Goal: Information Seeking & Learning: Learn about a topic

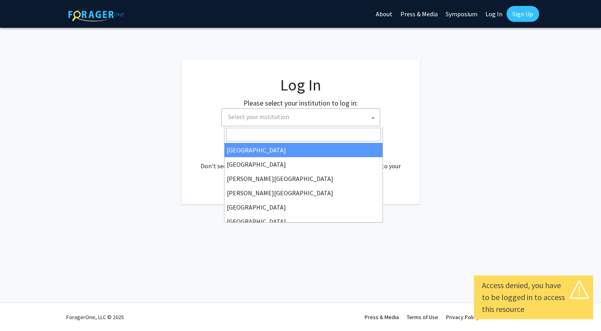
click at [291, 117] on span "Select your institution" at bounding box center [302, 117] width 155 height 16
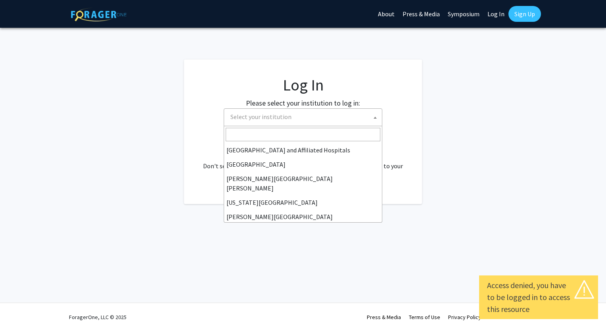
scroll to position [132, 0]
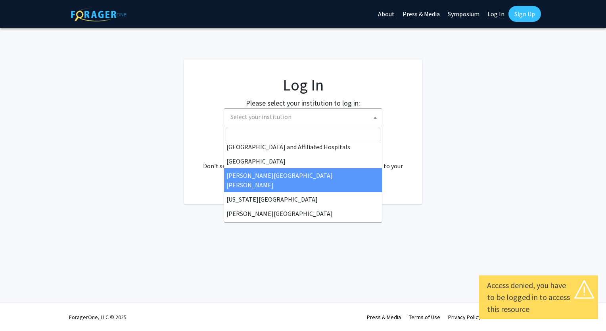
select select "1"
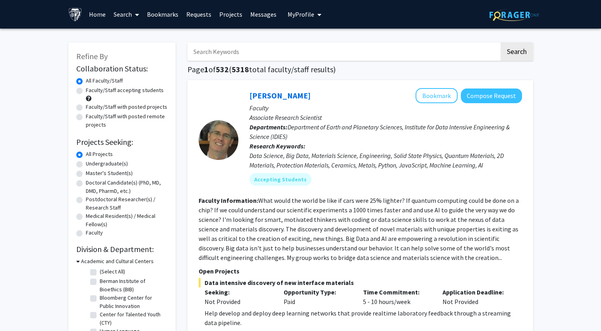
click at [86, 92] on label "Faculty/Staff accepting students" at bounding box center [125, 90] width 78 height 8
click at [86, 91] on input "Faculty/Staff accepting students" at bounding box center [88, 88] width 5 height 5
radio input "true"
click at [86, 110] on label "Faculty/Staff with posted projects" at bounding box center [126, 107] width 81 height 8
click at [86, 108] on input "Faculty/Staff with posted projects" at bounding box center [88, 105] width 5 height 5
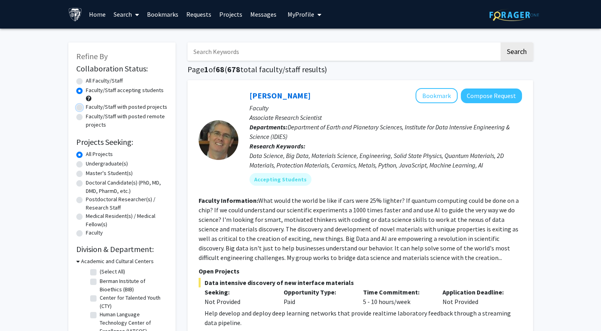
radio input "true"
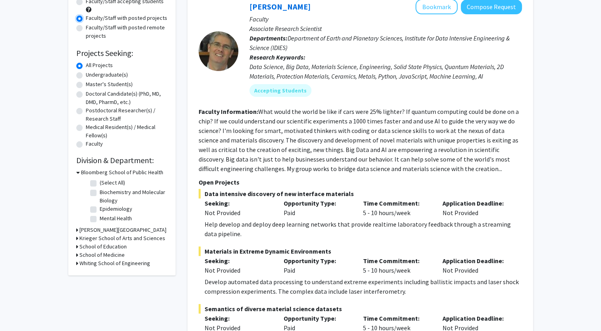
scroll to position [89, 0]
click at [86, 85] on label "Master's Student(s)" at bounding box center [109, 84] width 47 height 8
click at [86, 85] on input "Master's Student(s)" at bounding box center [88, 82] width 5 height 5
radio input "true"
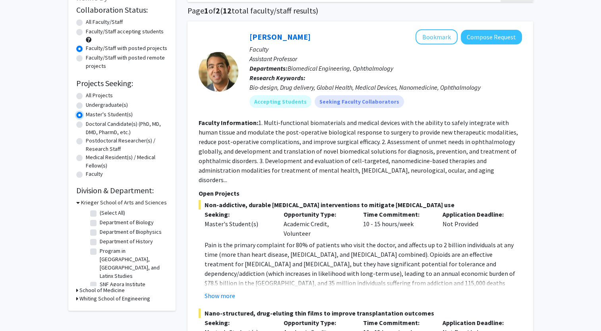
scroll to position [64, 0]
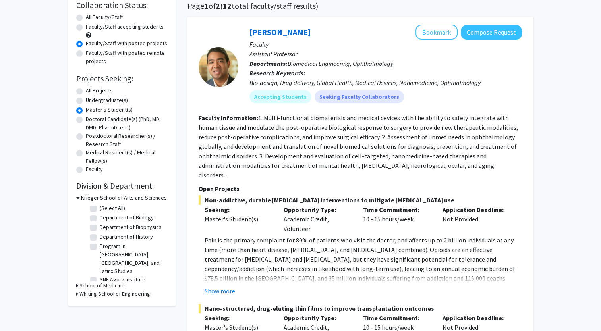
click at [76, 291] on icon at bounding box center [77, 294] width 2 height 8
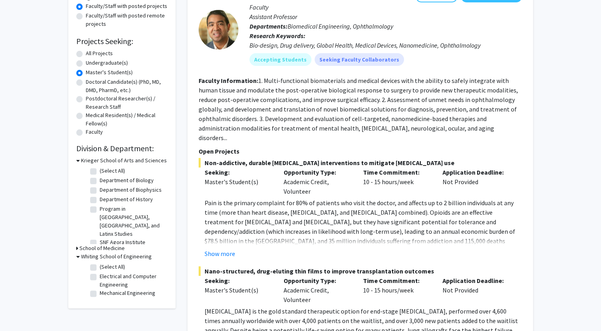
scroll to position [109, 0]
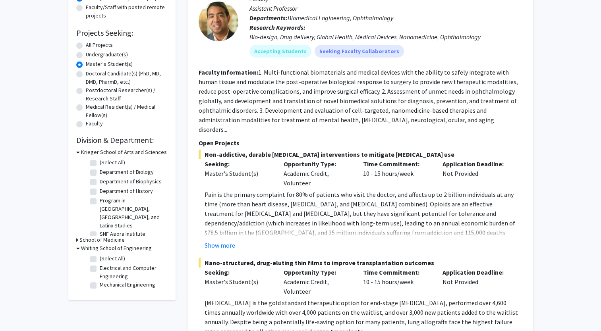
click at [100, 267] on label "Electrical and Computer Engineering" at bounding box center [133, 272] width 66 height 17
click at [100, 267] on input "Electrical and Computer Engineering" at bounding box center [102, 266] width 5 height 5
checkbox input "true"
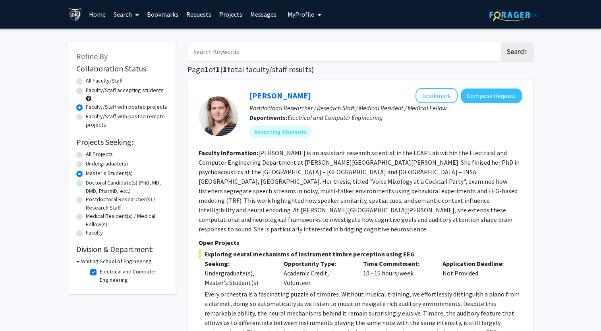
click at [79, 262] on icon at bounding box center [78, 261] width 4 height 8
click at [79, 262] on h3 "Whiting School of Engineering" at bounding box center [114, 261] width 71 height 8
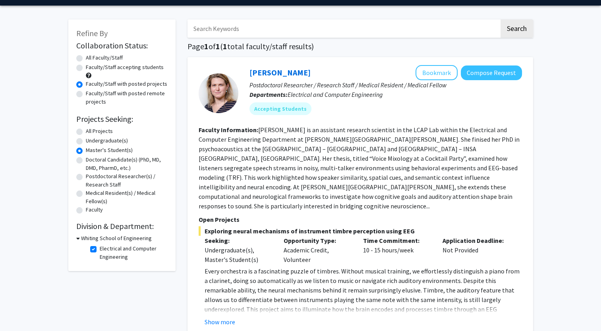
scroll to position [23, 0]
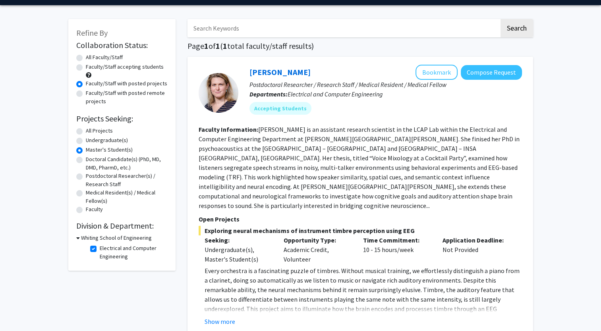
drag, startPoint x: 282, startPoint y: 231, endPoint x: 325, endPoint y: 237, distance: 42.9
click at [325, 237] on div "Opportunity Type: Academic Credit, Volunteer" at bounding box center [316, 249] width 79 height 29
click at [216, 317] on button "Show more" at bounding box center [219, 322] width 31 height 10
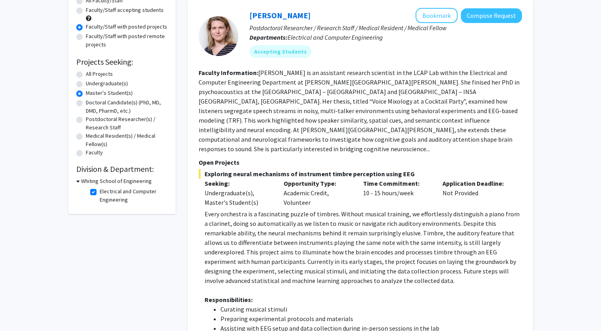
scroll to position [76, 0]
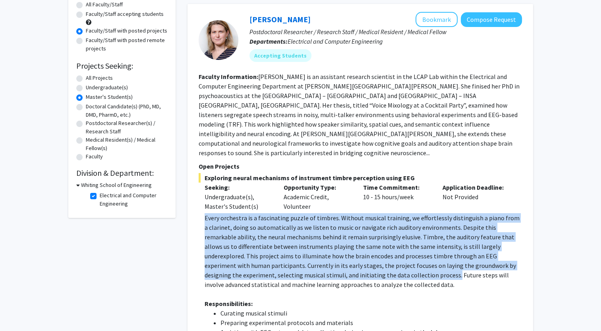
drag, startPoint x: 204, startPoint y: 198, endPoint x: 381, endPoint y: 254, distance: 185.3
click at [381, 254] on p "Every orchestra is a fascinating puzzle of timbres. Without musical training, w…" at bounding box center [362, 251] width 317 height 76
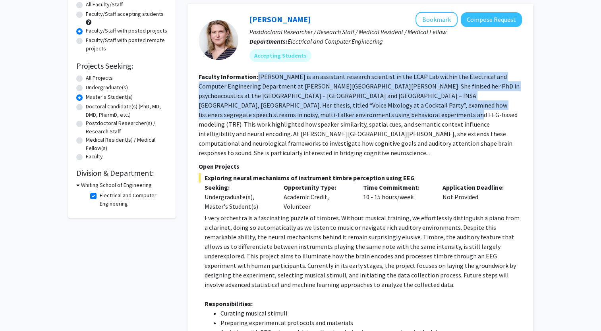
drag, startPoint x: 258, startPoint y: 76, endPoint x: 306, endPoint y: 114, distance: 61.1
click at [306, 114] on fg-read-more "Dr. Huet is an assistant research scientist in the LCAP Lab within the Electric…" at bounding box center [358, 115] width 321 height 84
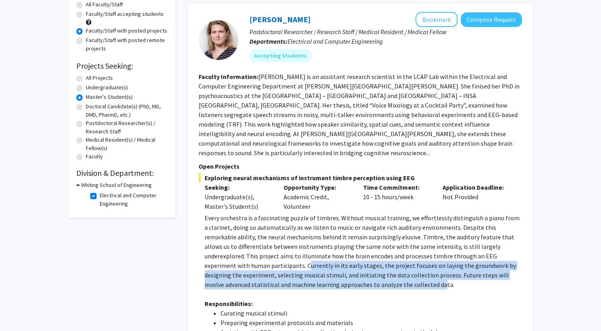
drag, startPoint x: 241, startPoint y: 250, endPoint x: 352, endPoint y: 261, distance: 111.7
click at [352, 261] on p "Every orchestra is a fascinating puzzle of timbres. Without musical training, w…" at bounding box center [362, 251] width 317 height 76
click at [487, 24] on button "Compose Request" at bounding box center [490, 19] width 61 height 15
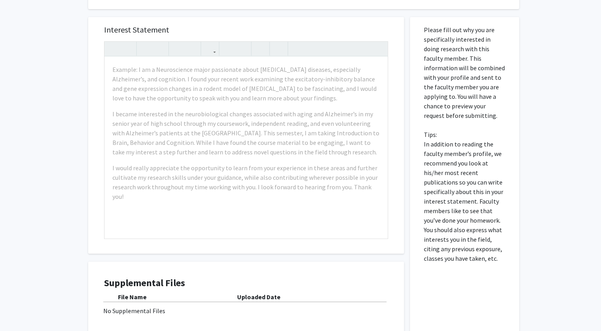
scroll to position [232, 0]
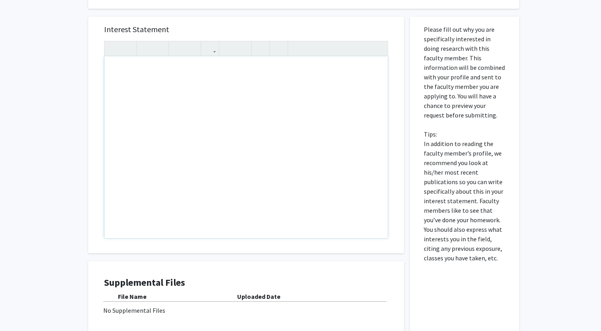
drag, startPoint x: 375, startPoint y: 185, endPoint x: 349, endPoint y: 183, distance: 25.6
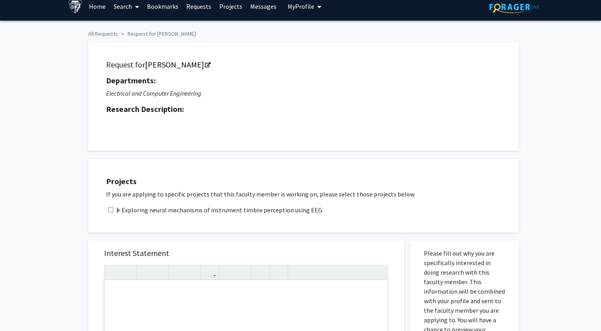
scroll to position [0, 0]
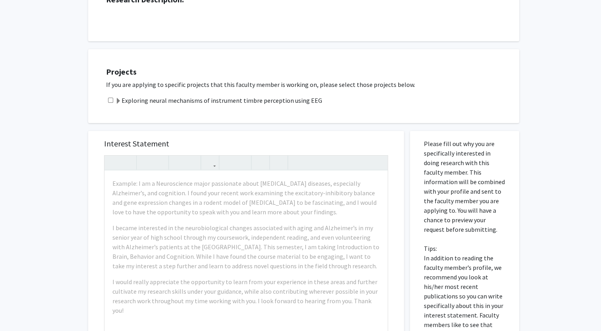
scroll to position [117, 0]
click at [117, 102] on span at bounding box center [118, 101] width 6 height 6
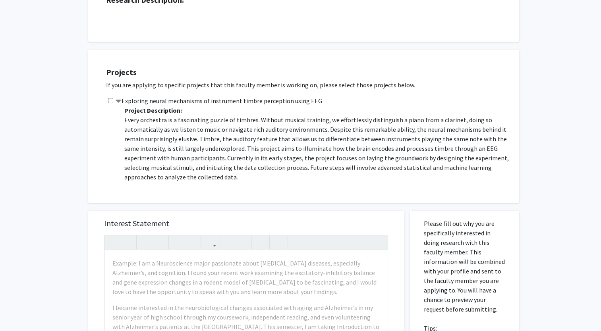
click at [108, 99] on input "checkbox" at bounding box center [110, 100] width 5 height 5
checkbox input "false"
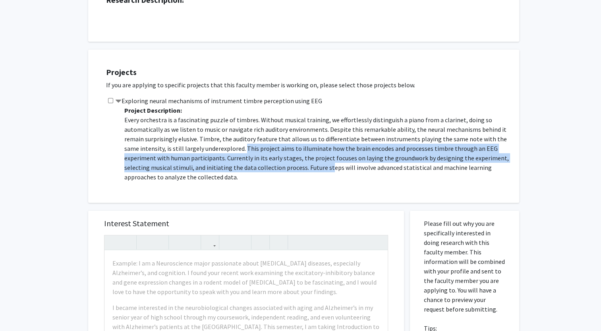
drag, startPoint x: 243, startPoint y: 150, endPoint x: 326, endPoint y: 166, distance: 84.9
click at [326, 166] on p "Every orchestra is a fascinating puzzle of timbres. Without musical training, w…" at bounding box center [317, 148] width 387 height 67
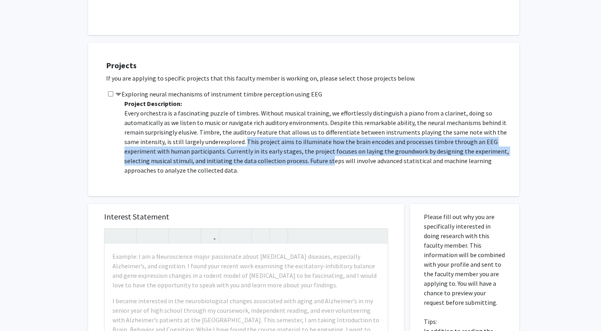
scroll to position [0, 0]
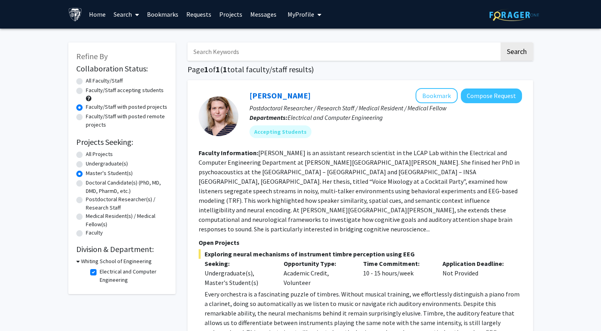
click at [86, 174] on label "Master's Student(s)" at bounding box center [109, 173] width 47 height 8
click at [86, 174] on input "Master's Student(s)" at bounding box center [88, 171] width 5 height 5
click at [78, 150] on div "All Projects" at bounding box center [121, 155] width 91 height 10
click at [86, 154] on label "All Projects" at bounding box center [99, 154] width 27 height 8
click at [86, 154] on input "All Projects" at bounding box center [88, 152] width 5 height 5
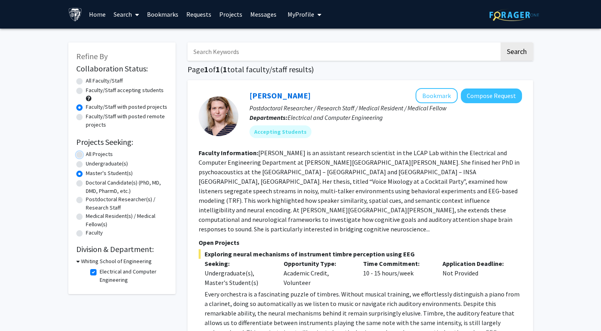
radio input "true"
click at [86, 176] on label "Master's Student(s)" at bounding box center [109, 173] width 47 height 8
click at [86, 174] on input "Master's Student(s)" at bounding box center [88, 171] width 5 height 5
radio input "true"
click at [79, 261] on div "Whiting School of Engineering" at bounding box center [121, 261] width 91 height 8
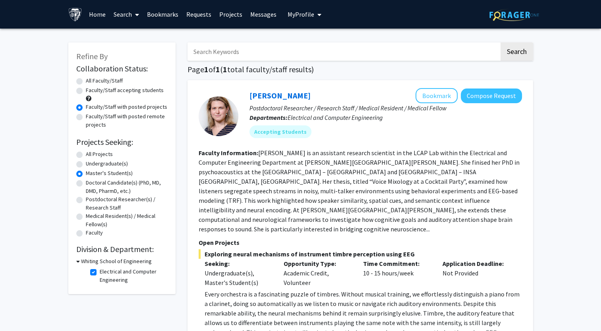
click at [76, 259] on icon at bounding box center [78, 261] width 4 height 8
click at [76, 259] on icon at bounding box center [77, 261] width 2 height 8
click at [100, 271] on label "Electrical and Computer Engineering" at bounding box center [133, 276] width 66 height 17
click at [100, 271] on input "Electrical and Computer Engineering" at bounding box center [102, 270] width 5 height 5
checkbox input "false"
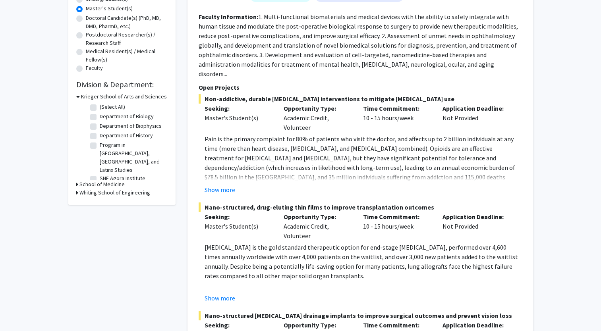
scroll to position [165, 0]
click at [75, 193] on div "Refine By Collaboration Status: Collaboration Status All Faculty/Staff Collabor…" at bounding box center [121, 40] width 107 height 327
click at [76, 190] on icon at bounding box center [77, 192] width 2 height 8
click at [97, 203] on fg-checkbox "(Select All) (Select All)" at bounding box center [127, 203] width 75 height 10
click at [100, 200] on label "(Select All)" at bounding box center [112, 202] width 25 height 8
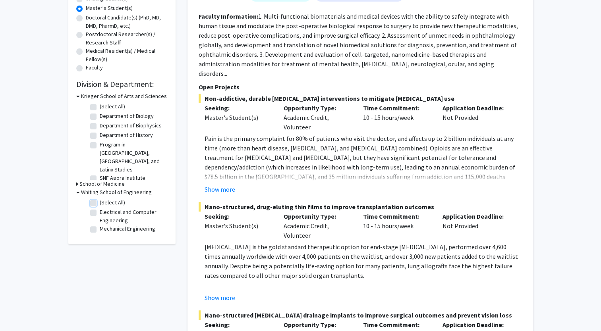
click at [100, 200] on input "(Select All)" at bounding box center [102, 200] width 5 height 5
checkbox input "true"
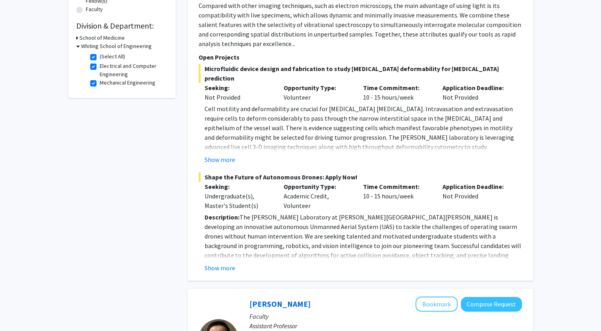
scroll to position [231, 0]
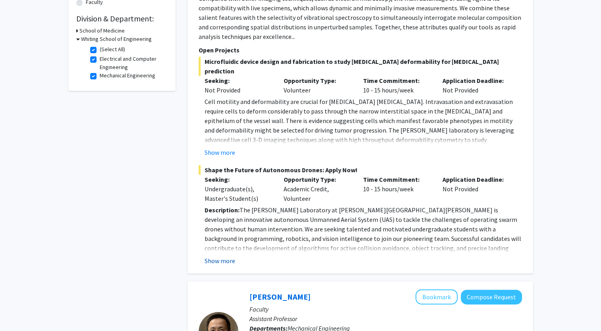
click at [219, 256] on button "Show more" at bounding box center [219, 261] width 31 height 10
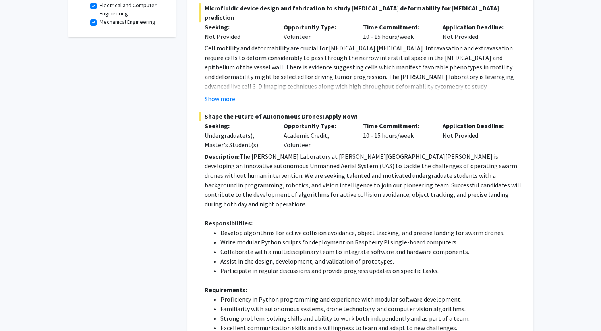
scroll to position [284, 0]
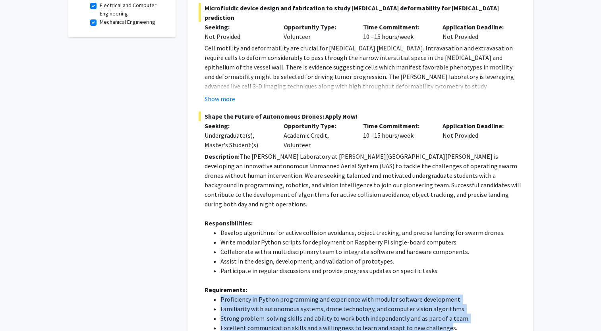
drag, startPoint x: 221, startPoint y: 279, endPoint x: 443, endPoint y: 307, distance: 224.1
click at [443, 307] on ul "Proficiency in Python programming and experience with modular software developm…" at bounding box center [362, 313] width 317 height 38
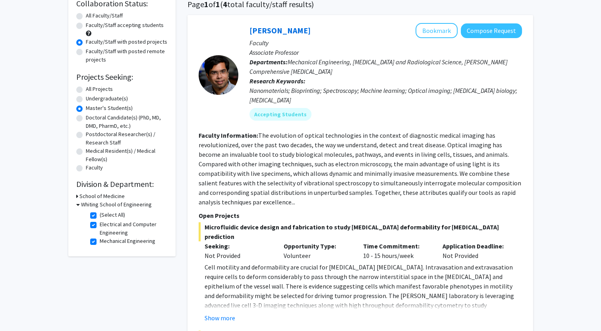
scroll to position [0, 0]
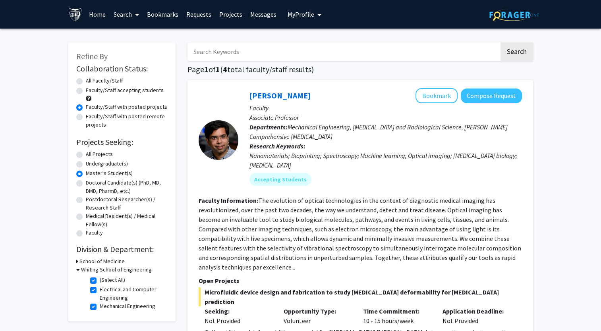
click at [290, 21] on button "My Profile" at bounding box center [304, 14] width 38 height 29
click at [317, 46] on span "View Profile" at bounding box center [337, 45] width 48 height 9
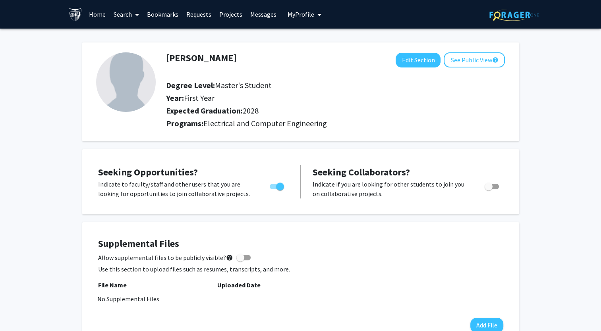
click at [410, 52] on div "Elijah Phillips Edit Section See Public View help Degree Level: Master's Studen…" at bounding box center [300, 91] width 437 height 99
click at [409, 58] on button "Edit Section" at bounding box center [417, 60] width 45 height 15
select select "first_year"
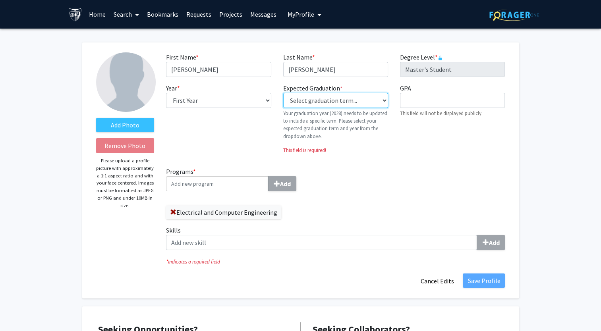
click at [352, 98] on select "Select graduation term... Previous: 2028 (Please select a specific term) Spring…" at bounding box center [335, 100] width 105 height 15
select select "40: fall_2027"
click at [283, 93] on select "Select graduation term... Previous: 2028 (Please select a specific term) Spring…" at bounding box center [335, 100] width 105 height 15
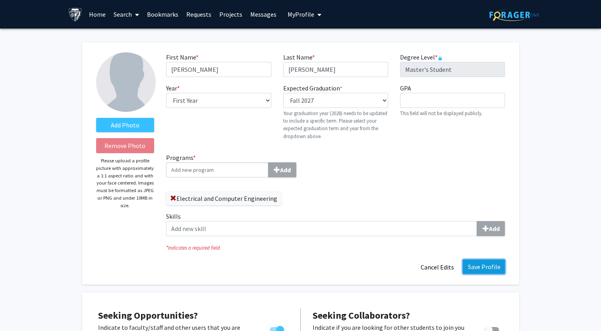
click at [478, 268] on button "Save Profile" at bounding box center [483, 267] width 42 height 14
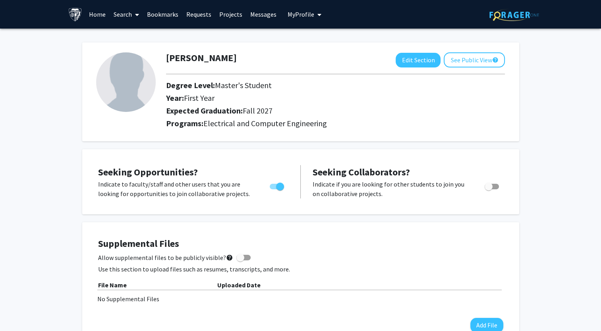
click at [225, 15] on link "Projects" at bounding box center [230, 14] width 31 height 28
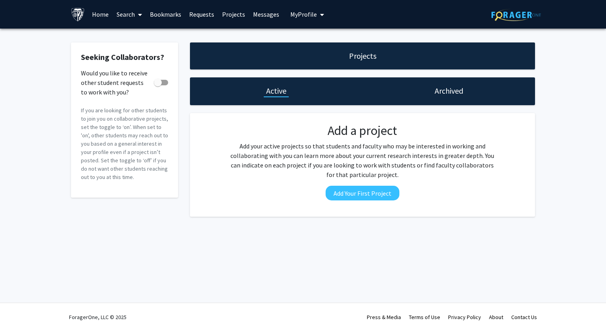
click at [135, 15] on span at bounding box center [138, 15] width 7 height 28
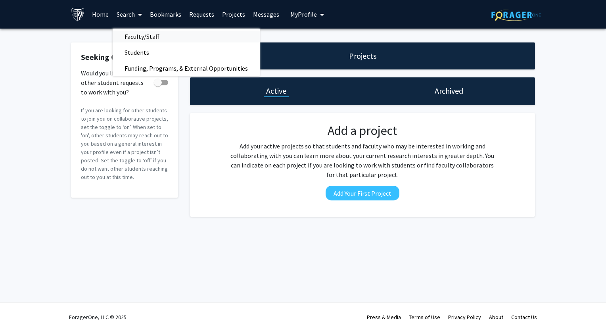
click at [143, 43] on span "Faculty/Staff" at bounding box center [142, 37] width 58 height 16
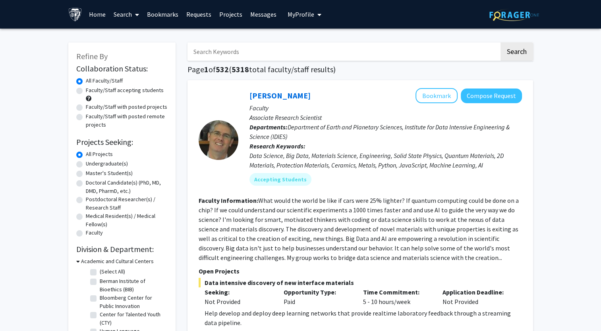
click at [79, 177] on div "Master's Student(s)" at bounding box center [121, 174] width 91 height 10
click at [86, 175] on label "Master's Student(s)" at bounding box center [109, 173] width 47 height 8
click at [86, 174] on input "Master's Student(s)" at bounding box center [88, 171] width 5 height 5
radio input "true"
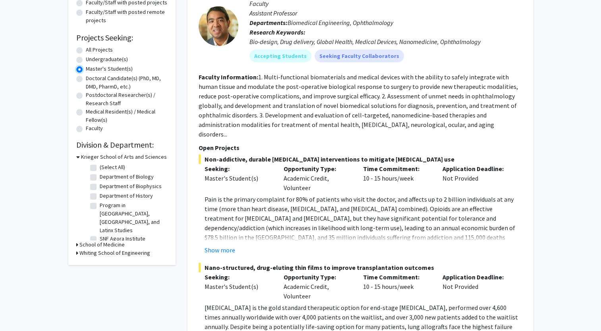
scroll to position [106, 0]
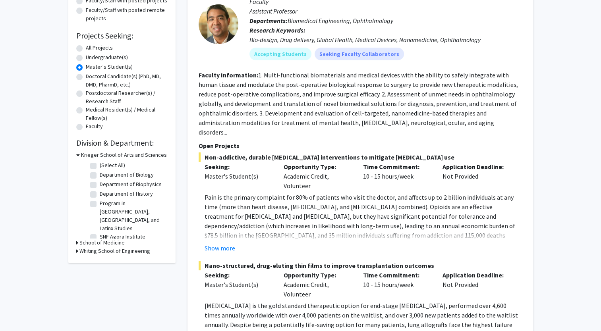
click at [75, 250] on div "Refine By Collaboration Status: Collaboration Status All Faculty/Staff Collabor…" at bounding box center [121, 99] width 107 height 327
click at [75, 246] on div "Refine By Collaboration Status: Collaboration Status All Faculty/Staff Collabor…" at bounding box center [121, 99] width 107 height 327
click at [82, 250] on h3 "Whiting School of Engineering" at bounding box center [114, 251] width 71 height 8
click at [96, 260] on fg-checkbox "(Select All) (Select All)" at bounding box center [127, 262] width 75 height 10
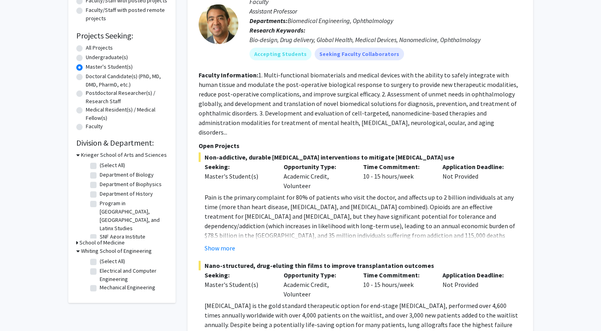
click at [100, 260] on label "(Select All)" at bounding box center [112, 261] width 25 height 8
click at [100, 260] on input "(Select All)" at bounding box center [102, 259] width 5 height 5
checkbox input "true"
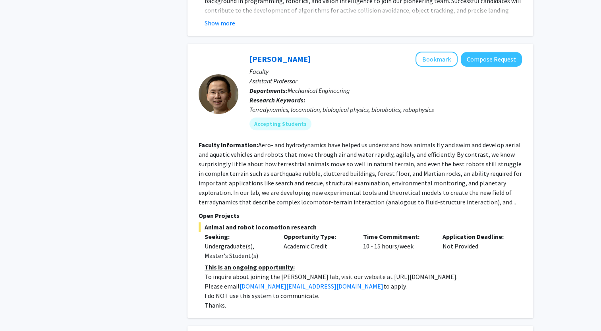
scroll to position [468, 0]
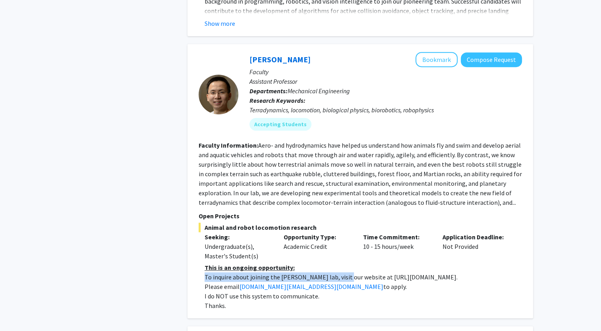
drag, startPoint x: 202, startPoint y: 268, endPoint x: 341, endPoint y: 268, distance: 138.1
click at [341, 268] on fg-read-more "This is an ongoing opportunity: To inquire about joining the Chen Li lab, visit…" at bounding box center [359, 287] width 323 height 48
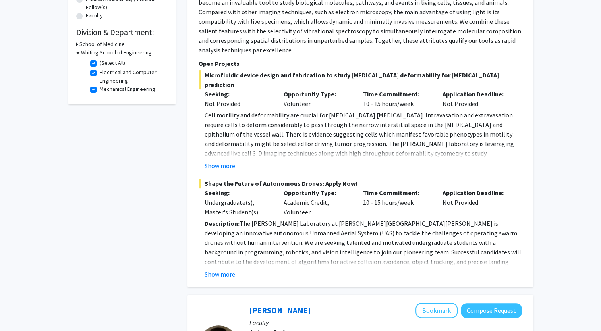
scroll to position [218, 0]
click at [218, 269] on button "Show more" at bounding box center [219, 274] width 31 height 10
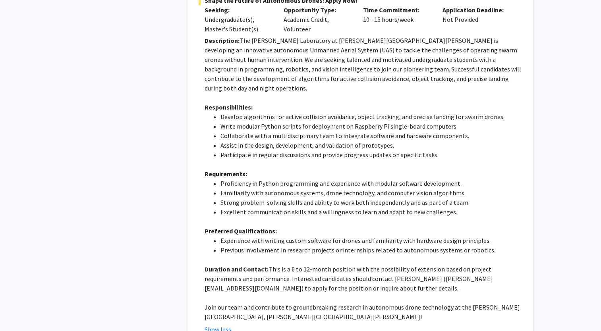
scroll to position [401, 0]
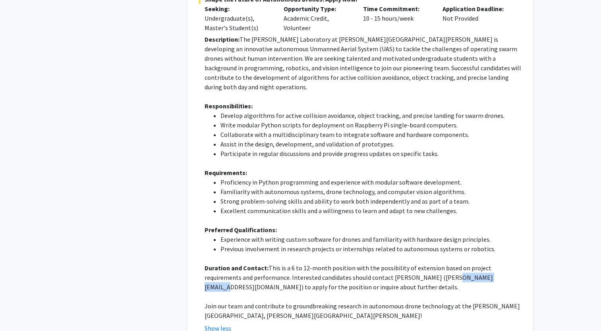
drag, startPoint x: 404, startPoint y: 258, endPoint x: 452, endPoint y: 260, distance: 48.1
click at [452, 263] on p "Duration and Contact: This is a 6 to 12-month position with the possibility of …" at bounding box center [362, 277] width 317 height 29
copy p "(ibarman@jhu.edu"
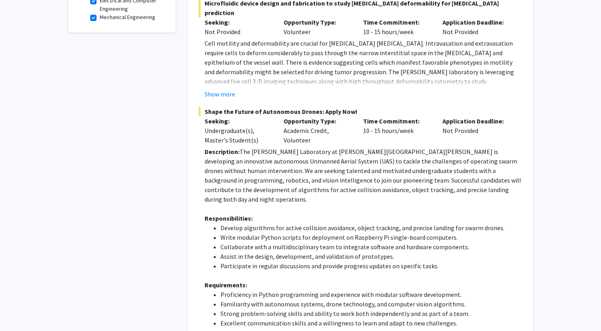
scroll to position [291, 0]
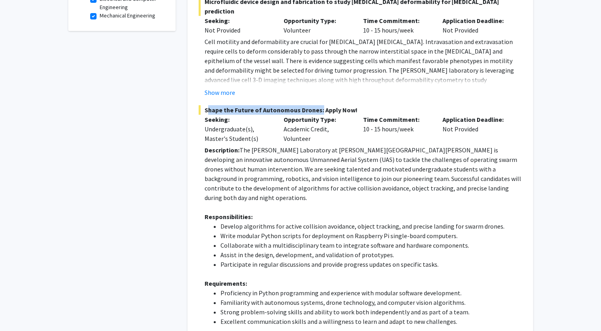
drag, startPoint x: 204, startPoint y: 99, endPoint x: 317, endPoint y: 104, distance: 113.6
click at [317, 105] on span "Shape the Future of Autonomous Drones: Apply Now!" at bounding box center [359, 110] width 323 height 10
copy span "Shape the Future of Autonomous Drones"
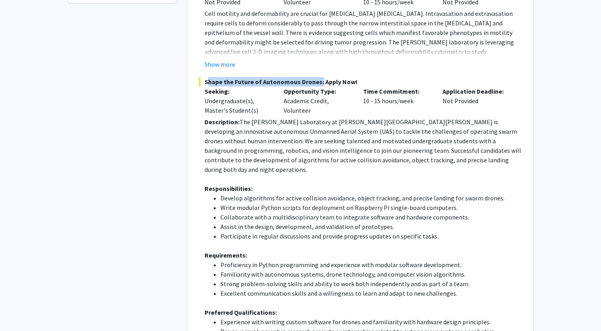
scroll to position [319, 0]
click at [265, 174] on p at bounding box center [362, 179] width 317 height 10
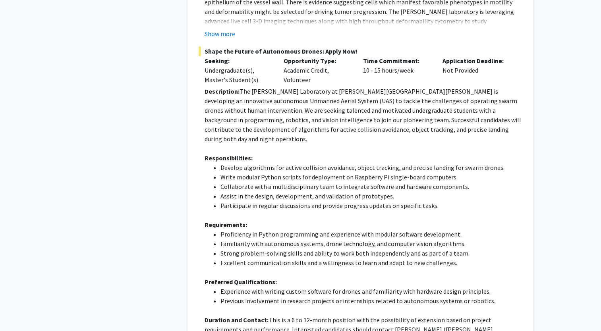
scroll to position [352, 0]
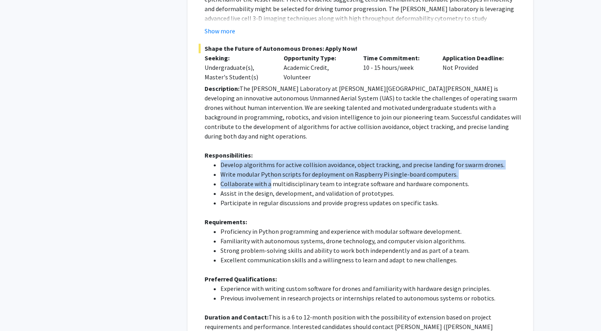
drag, startPoint x: 219, startPoint y: 144, endPoint x: 268, endPoint y: 168, distance: 54.0
click at [268, 168] on ul "Develop algorithms for active collision avoidance, object tracking, and precise…" at bounding box center [362, 184] width 317 height 48
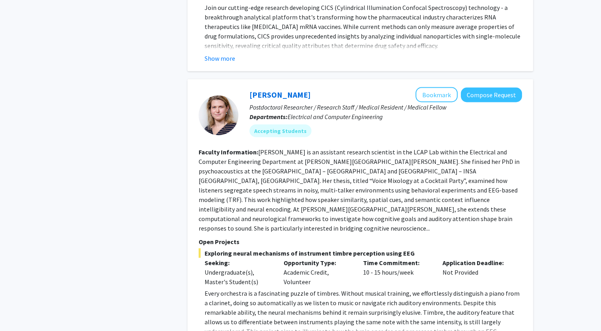
scroll to position [1500, 0]
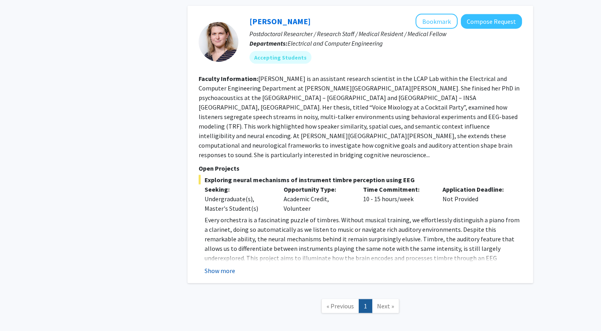
click at [227, 266] on button "Show more" at bounding box center [219, 271] width 31 height 10
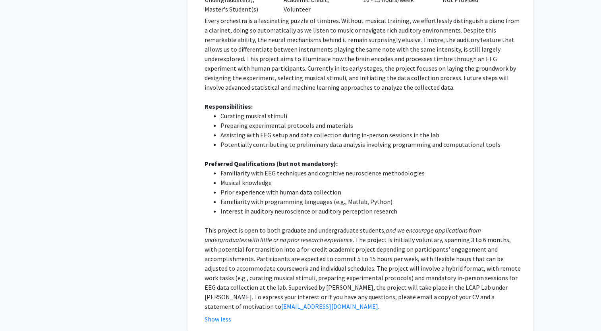
scroll to position [1702, 0]
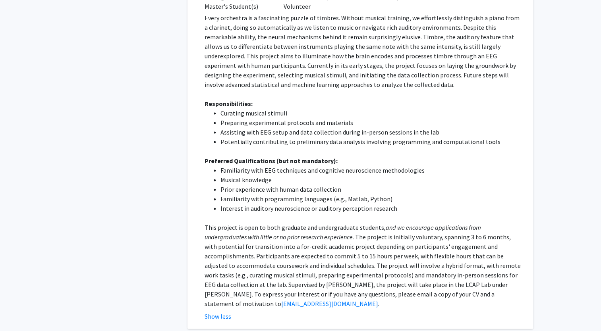
drag, startPoint x: 215, startPoint y: 185, endPoint x: 456, endPoint y: 256, distance: 250.9
click at [456, 256] on p "This project is open to both graduate and undergraduate students, and we encour…" at bounding box center [362, 266] width 317 height 86
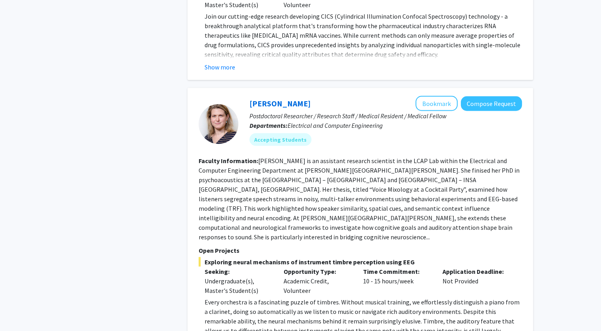
scroll to position [1418, 0]
